Goal: Book appointment/travel/reservation

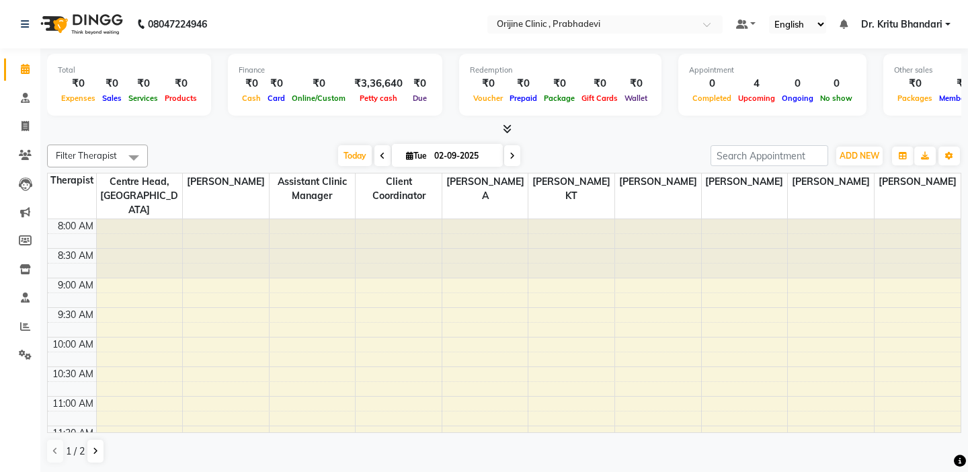
scroll to position [242, 0]
click at [348, 149] on span "Today" at bounding box center [355, 155] width 34 height 21
click at [77, 233] on td at bounding box center [72, 240] width 48 height 15
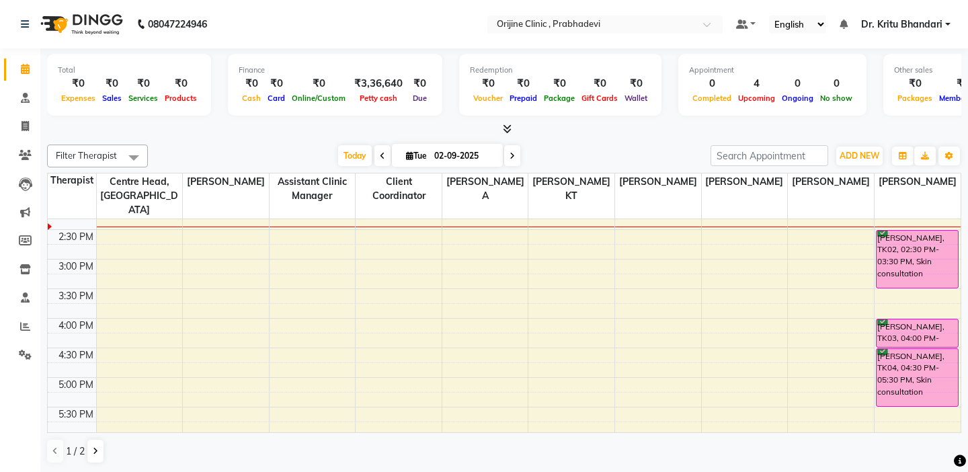
scroll to position [376, 0]
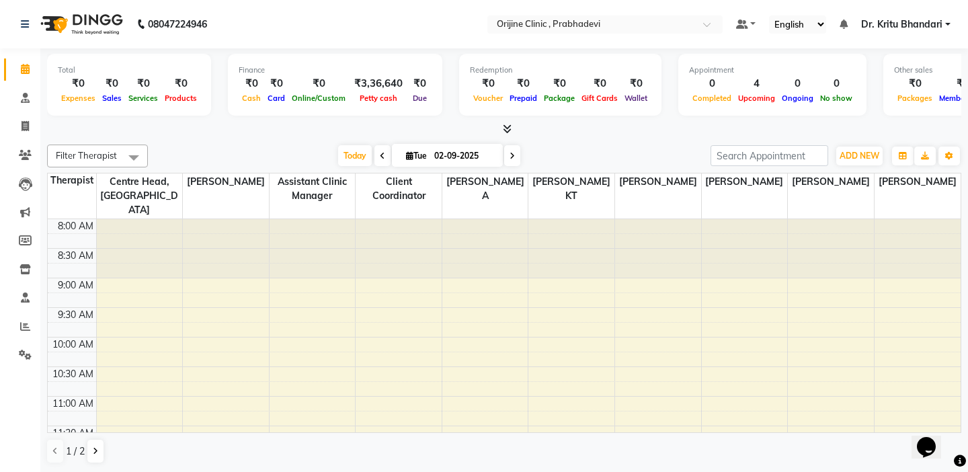
click at [85, 233] on td at bounding box center [72, 240] width 48 height 15
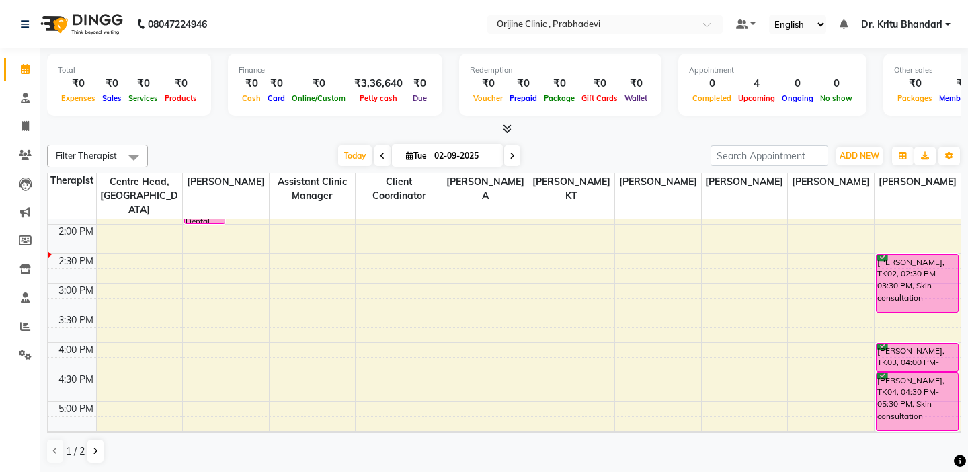
scroll to position [323, 0]
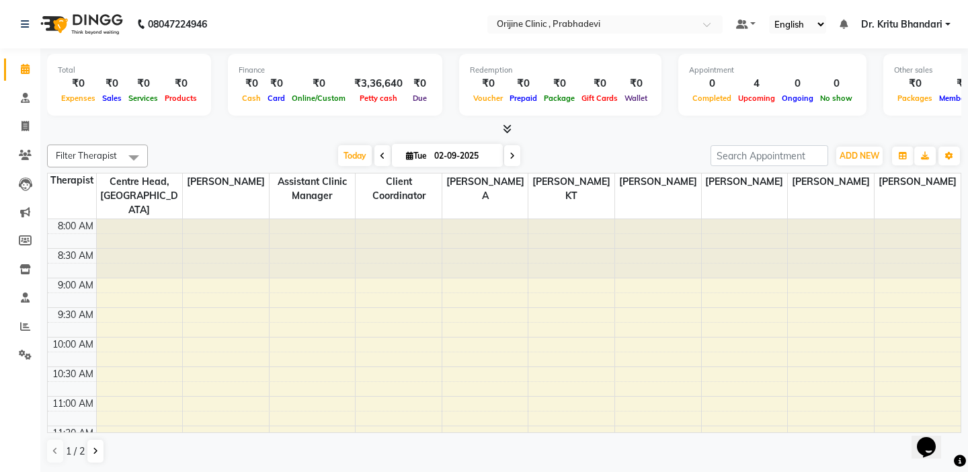
click at [222, 4] on nav "08047224946 Select Location × Orijine Clinic , Prabhadevi Default Panel My Pane…" at bounding box center [484, 24] width 968 height 48
click at [66, 248] on div "8:30 AM" at bounding box center [75, 255] width 41 height 14
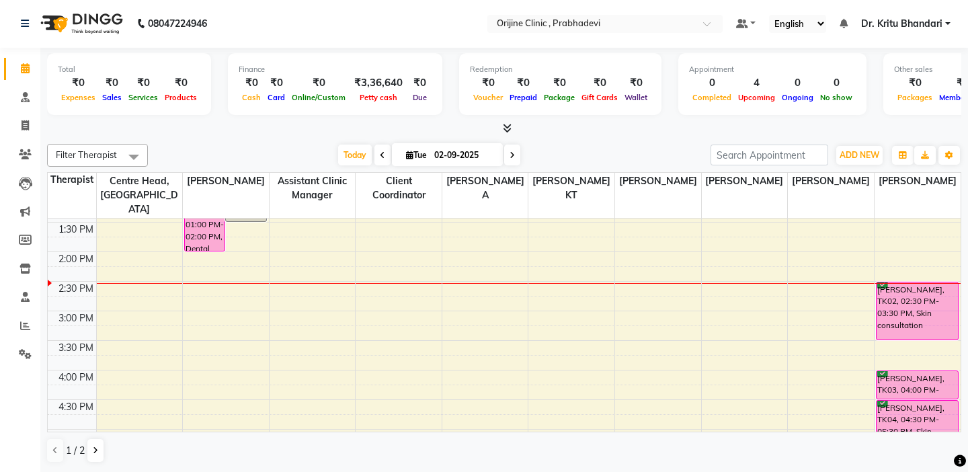
scroll to position [323, 0]
click at [71, 235] on td at bounding box center [72, 242] width 48 height 15
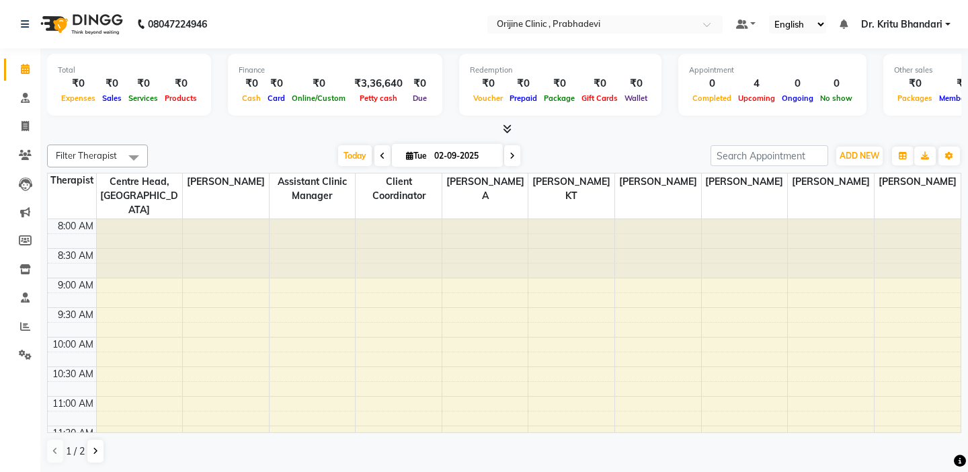
click at [60, 233] on td at bounding box center [72, 240] width 48 height 15
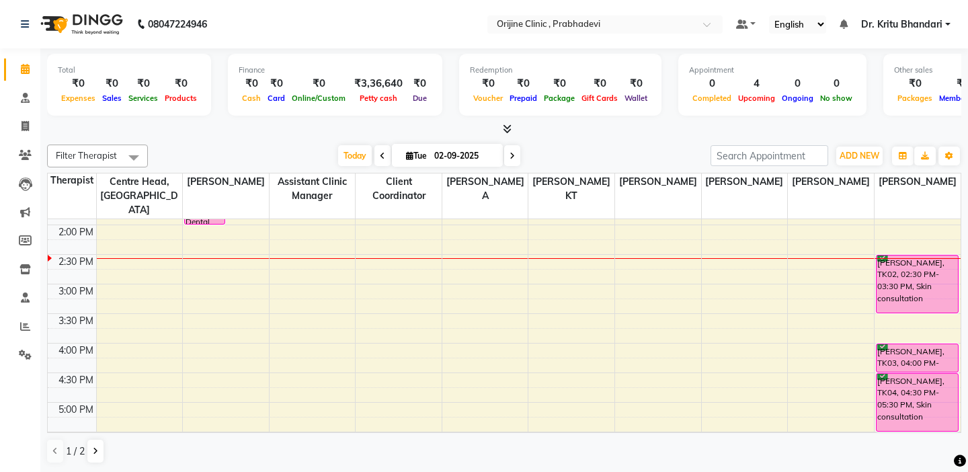
scroll to position [349, 0]
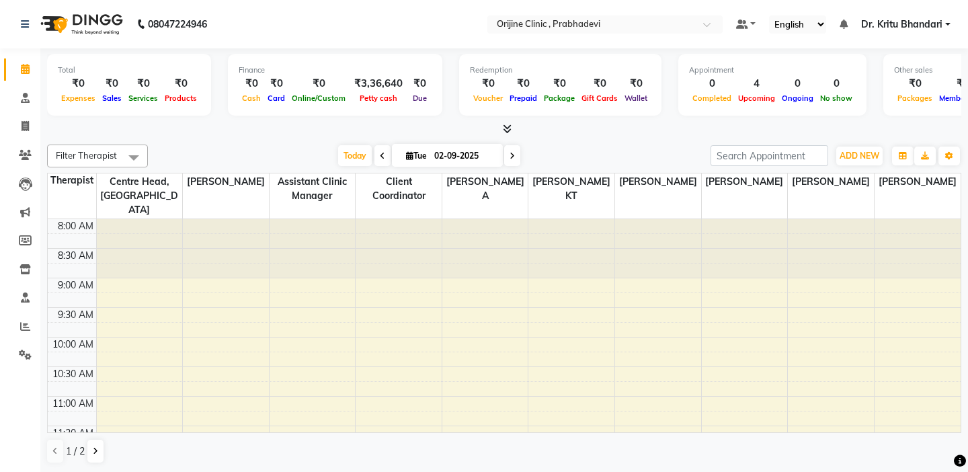
scroll to position [1, 0]
